Goal: Information Seeking & Learning: Check status

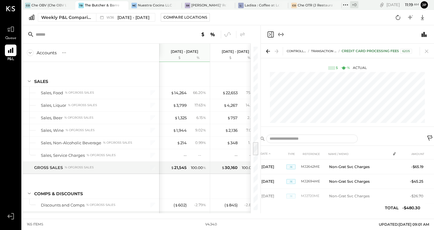
scroll to position [1111, 0]
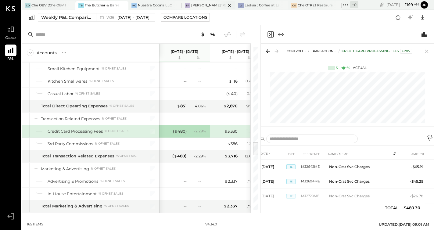
click at [208, 5] on div "[PERSON_NAME]' Rooftop - Ignite" at bounding box center [208, 5] width 35 height 5
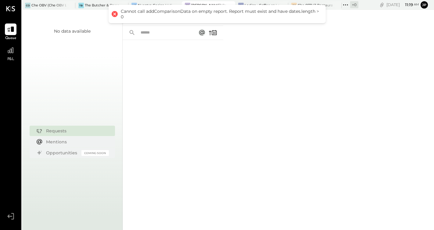
click at [172, 96] on div at bounding box center [173, 127] width 101 height 174
click at [10, 56] on div at bounding box center [11, 51] width 12 height 12
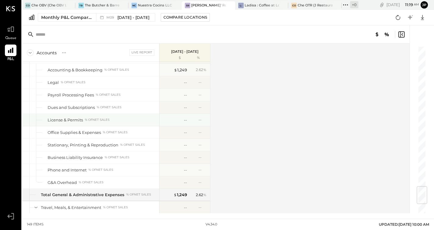
scroll to position [1201, 0]
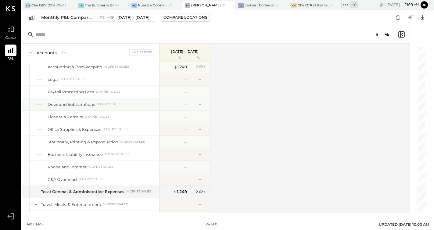
click at [112, 104] on div "% of NET SALES" at bounding box center [109, 104] width 25 height 4
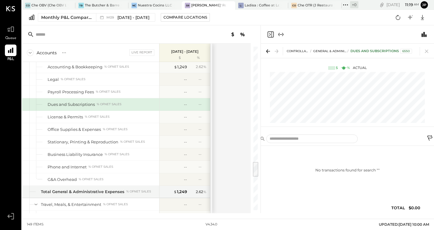
click at [226, 87] on div "Accounts S % GL Live Report [DATE] - [DATE] $ % SALES Sales, Food % of GROSS SA…" at bounding box center [137, 129] width 230 height 170
click at [266, 53] on icon at bounding box center [268, 51] width 9 height 9
click at [144, 18] on span "[DATE] - [DATE]" at bounding box center [134, 18] width 32 height 6
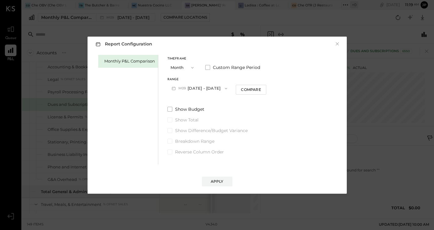
click at [189, 67] on span "button" at bounding box center [191, 67] width 8 height 5
click at [189, 67] on div "Month" at bounding box center [183, 67] width 30 height 11
click at [225, 89] on icon "button" at bounding box center [226, 88] width 5 height 5
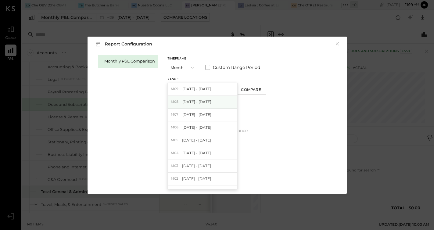
click at [218, 105] on div "M08 [DATE] - [DATE]" at bounding box center [203, 102] width 70 height 13
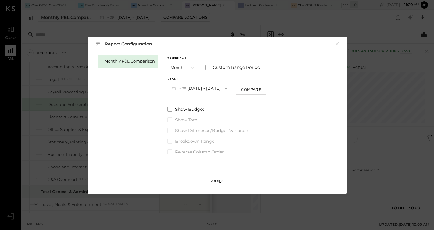
click at [219, 181] on div "Apply" at bounding box center [217, 181] width 13 height 5
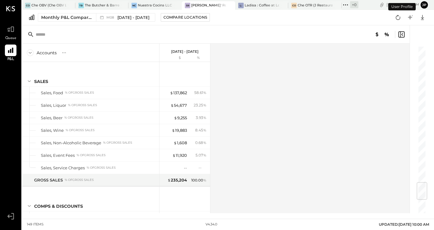
scroll to position [1161, 0]
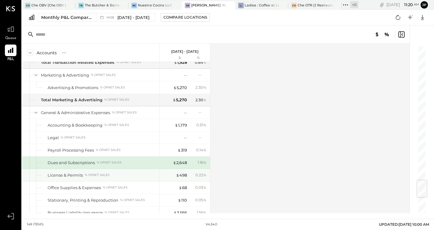
scroll to position [1141, 0]
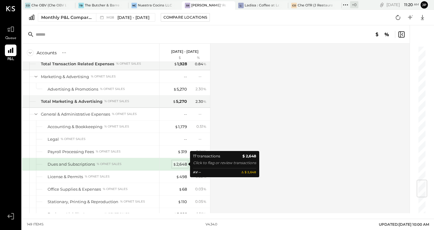
click at [183, 165] on div "$ 2,648" at bounding box center [180, 164] width 14 height 6
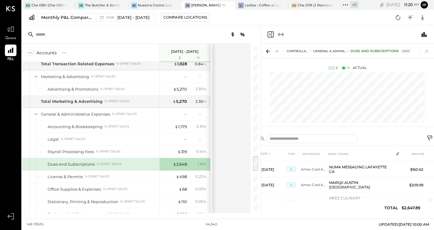
scroll to position [240, 0]
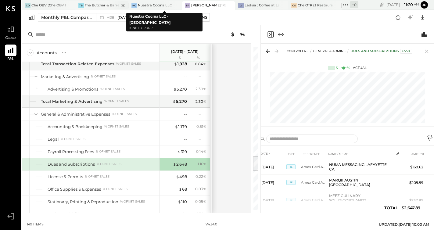
click at [108, 7] on div at bounding box center [117, 5] width 21 height 8
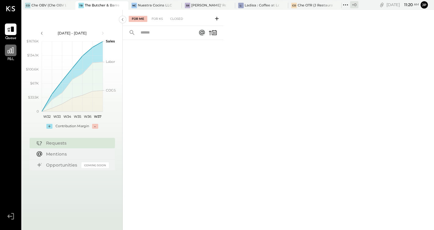
click at [13, 52] on icon at bounding box center [11, 50] width 8 height 8
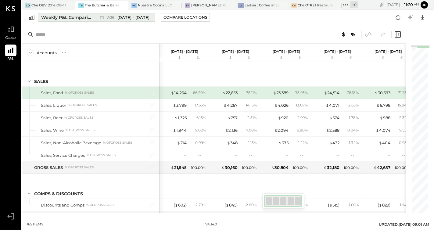
click at [139, 17] on span "[DATE] - [DATE]" at bounding box center [134, 18] width 32 height 6
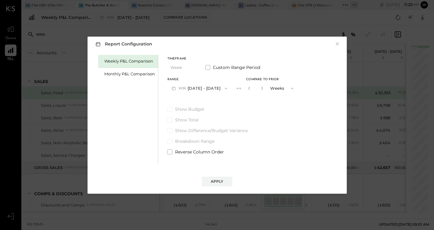
click at [177, 60] on div "Timeframe" at bounding box center [183, 58] width 31 height 3
click at [149, 73] on div "Monthly P&L Comparison" at bounding box center [129, 74] width 51 height 6
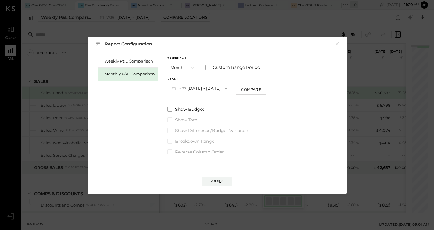
click at [193, 69] on icon "button" at bounding box center [192, 67] width 5 height 5
click at [184, 69] on span "Month" at bounding box center [178, 68] width 12 height 4
click at [224, 88] on icon "button" at bounding box center [226, 88] width 5 height 5
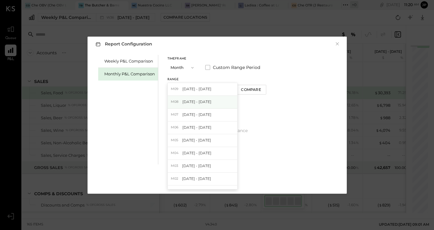
click at [205, 100] on span "[DATE] - [DATE]" at bounding box center [197, 101] width 29 height 5
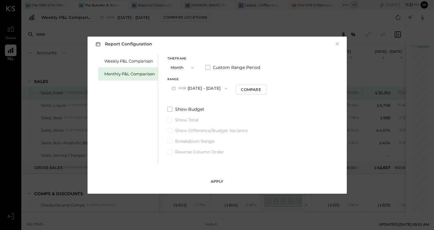
click at [215, 181] on div "Apply" at bounding box center [217, 181] width 13 height 5
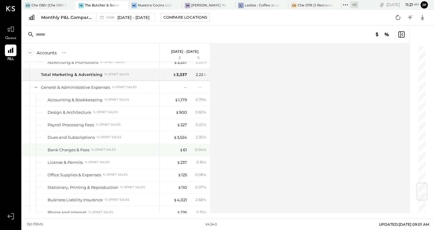
scroll to position [1170, 0]
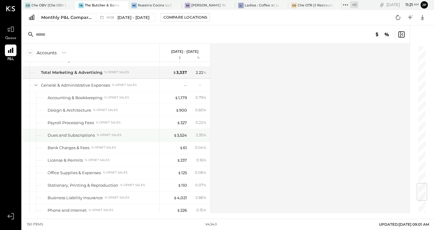
click at [126, 134] on div "Dues and Subscriptions % of NET SALES" at bounding box center [102, 135] width 109 height 6
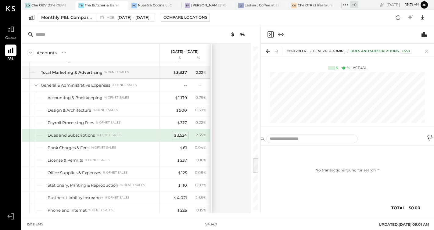
click at [182, 134] on div "$ 3,524" at bounding box center [180, 135] width 13 height 6
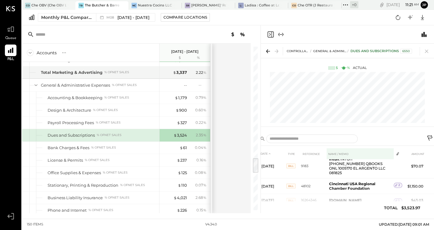
scroll to position [104, 0]
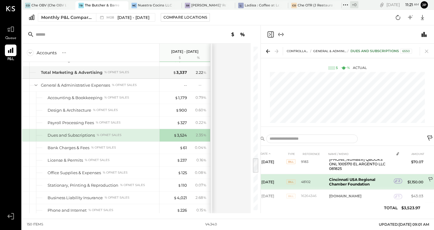
click at [431, 177] on icon at bounding box center [431, 180] width 6 height 6
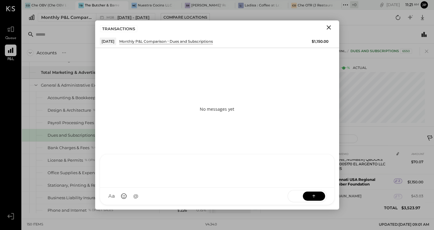
click at [172, 196] on div "AM [PERSON_NAME] I imeronijuan MA [PERSON_NAME] jpennells S sueimeroni MESSAGE …" at bounding box center [217, 179] width 235 height 51
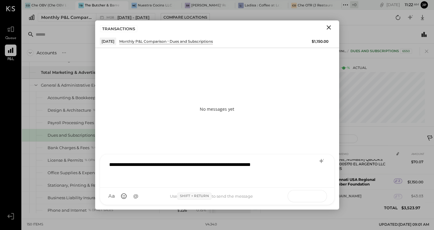
click at [313, 198] on icon at bounding box center [314, 196] width 6 height 6
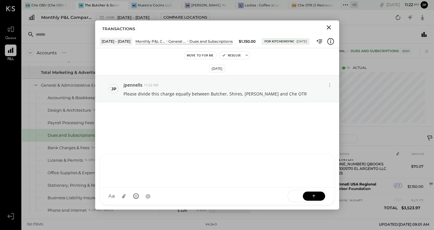
click at [329, 28] on icon "Close" at bounding box center [328, 27] width 7 height 7
